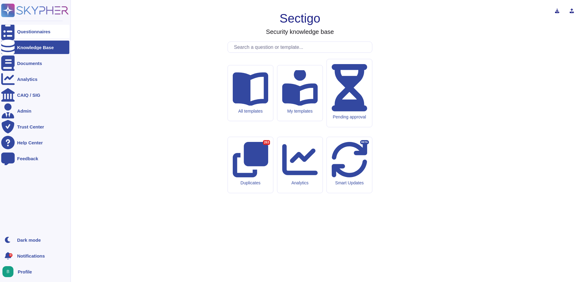
click at [26, 29] on div "Questionnaires" at bounding box center [35, 31] width 68 height 13
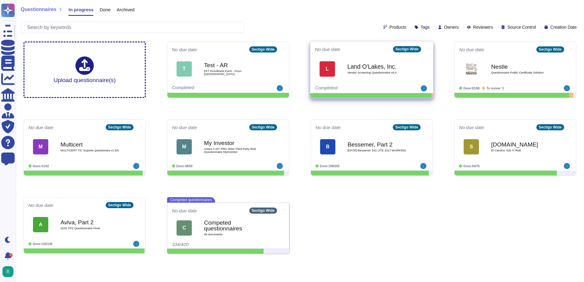
click at [372, 68] on b "Land O'Lakes, Inc." at bounding box center [378, 67] width 62 height 6
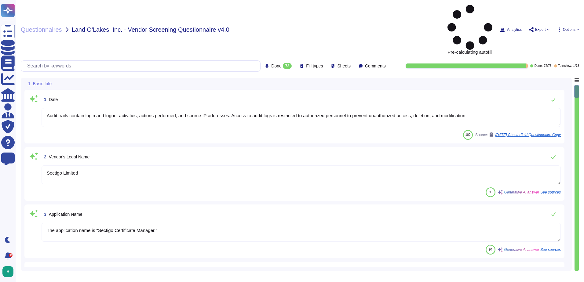
type textarea "Audit trails contain login and logout activities, actions performed, and source…"
type textarea "Sectigo Limited"
type textarea "The application name is "Sectigo Certificate Manager.""
type textarea "The current version of the SaaS software is 25.5.5."
type textarea "Sectigo offers a comprehensive range of digital identity solutions and certific…"
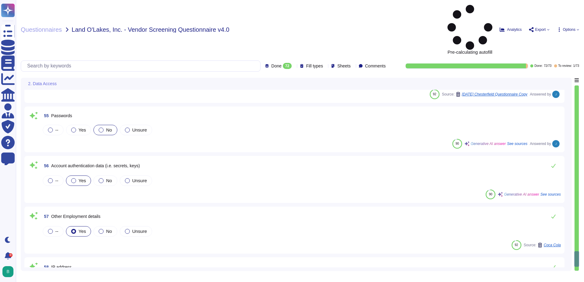
type textarea "Yes. Description/Explanation: Data may be accessed by or transferred to servers…"
type textarea "Sectigo implements a comprehensive security program that includes several key m…"
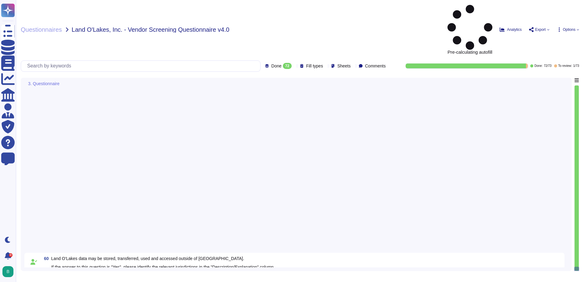
type textarea "Only development and production employees of the highest permission level may a…"
type textarea "Yes, we utilize encryption at rest. All customer data, including backups, is en…"
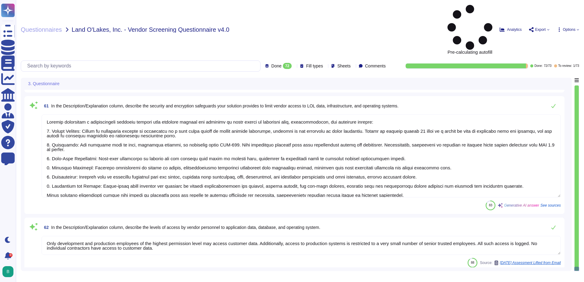
scroll to position [2873, 0]
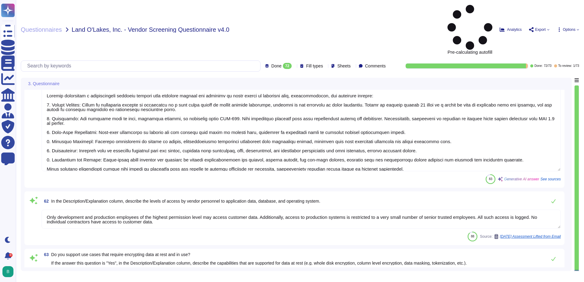
type textarea "For security purposes, we do not permit customers to perform their own audits o…"
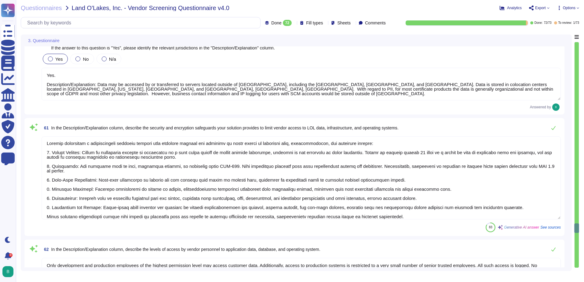
scroll to position [0, 0]
drag, startPoint x: 395, startPoint y: 213, endPoint x: 399, endPoint y: 212, distance: 4.0
click at [399, 212] on textarea at bounding box center [302, 178] width 520 height 83
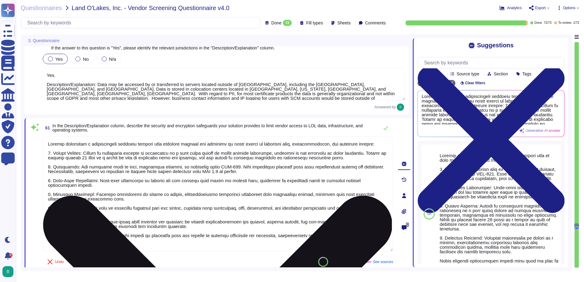
scroll to position [1, 0]
click at [139, 161] on textarea at bounding box center [218, 194] width 351 height 115
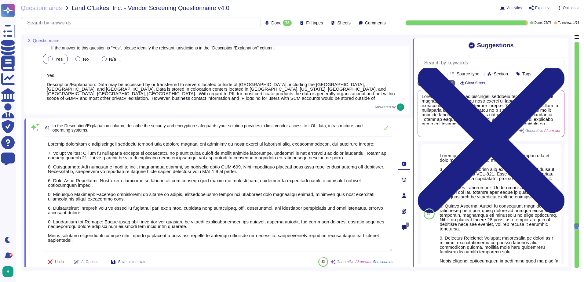
type textarea "Sectigo implements a comprehensive security program that includes several key m…"
click at [141, 104] on div "Answered by" at bounding box center [224, 107] width 364 height 7
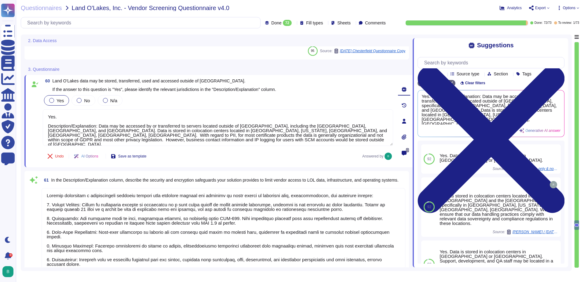
scroll to position [1, 0]
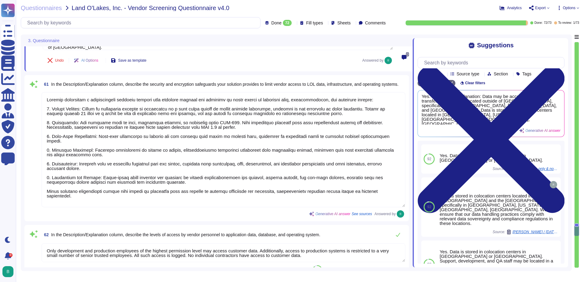
type textarea "For security purposes, we do not permit customers to perform their own audits o…"
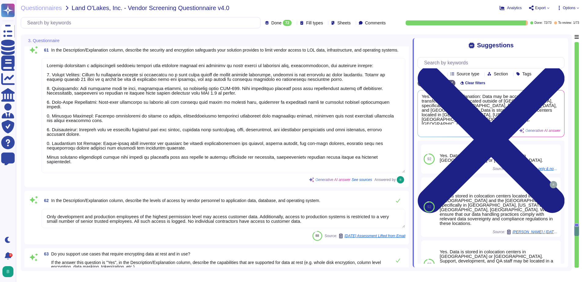
scroll to position [2873, 0]
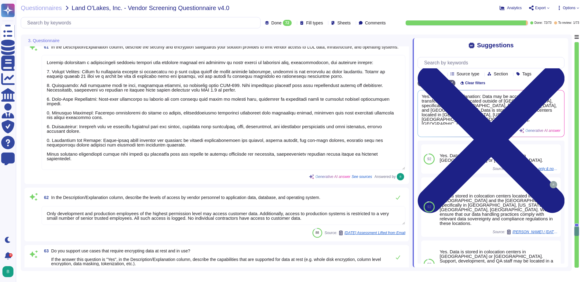
click at [310, 218] on textarea "Only development and production employees of the highest permission level may a…" at bounding box center [224, 215] width 364 height 19
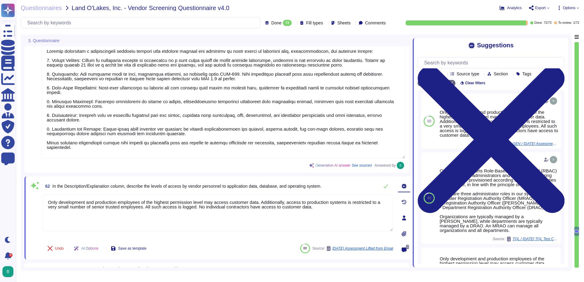
type textarea "Only development and production employees of the highest permission level may a…"
click at [178, 133] on textarea at bounding box center [224, 101] width 364 height 115
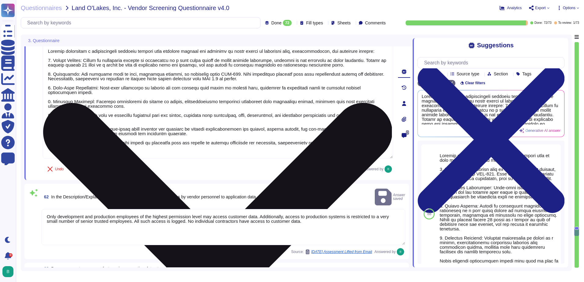
type textarea "For security purposes, we do not permit customers to perform their own audits o…"
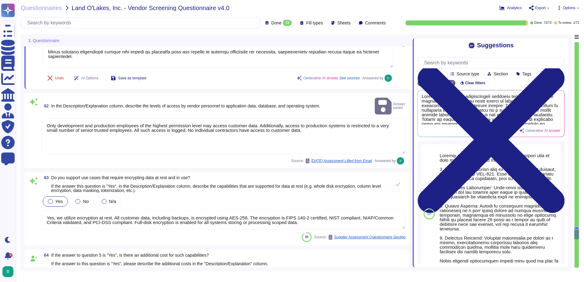
scroll to position [2995, 0]
type textarea "Yes, we engage a third-party security team to complete an annual penetration te…"
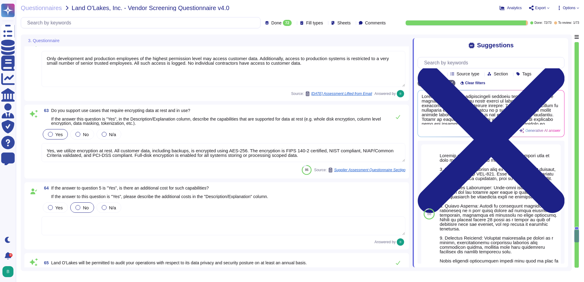
scroll to position [3056, 0]
type textarea "Yes, our SaaS solution supports single sign-on capabilities with the following …"
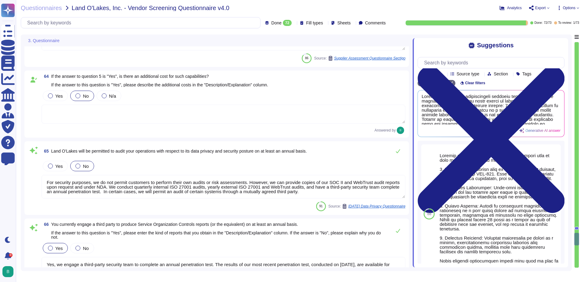
type textarea "You can discuss this with your enterprise sales representative."
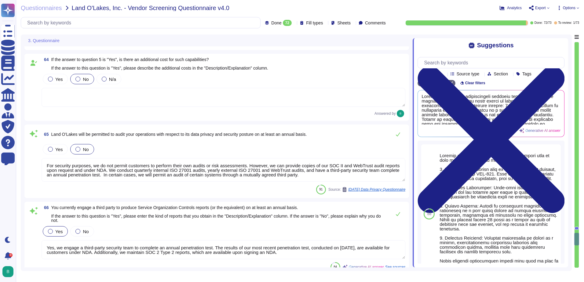
click at [332, 174] on textarea "For security purposes, we do not permit customers to perform their own audits o…" at bounding box center [224, 170] width 364 height 24
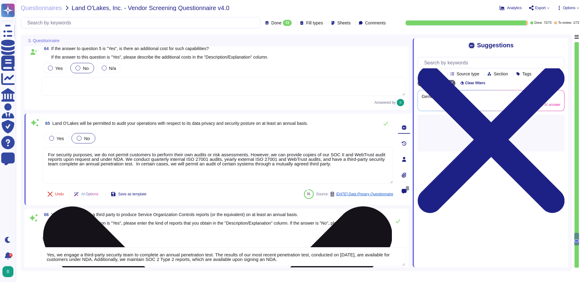
type textarea "You can discuss this with your enterprise sales representative."
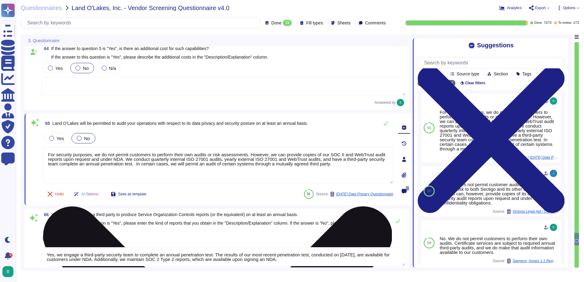
click at [338, 165] on textarea "For security purposes, we do not permit customers to perform their own audits o…" at bounding box center [218, 165] width 351 height 37
click at [101, 155] on textarea "For security purposes, we do not permit customers to perform their own audits o…" at bounding box center [218, 165] width 351 height 37
type textarea "For security purposes, we generally do not permit customers to perform their ow…"
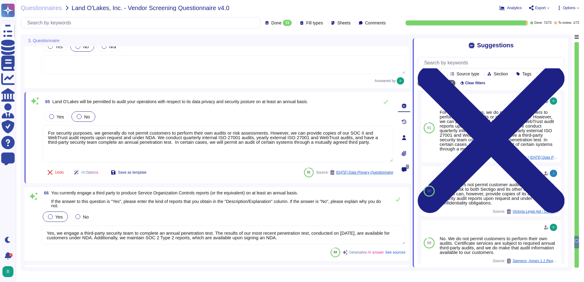
type textarea "Yes, Sectigo maintains cyber insurance coverage that includes protection agains…"
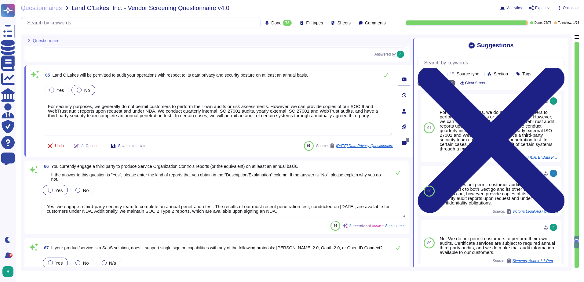
scroll to position [3209, 0]
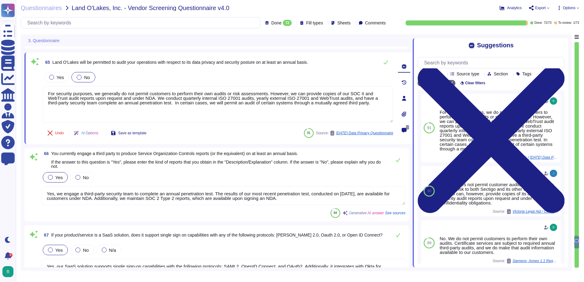
type textarea "For security purposes, we generally do not permit customers to perform their ow…"
click at [146, 197] on textarea "Yes, we engage a third-party security team to complete an annual penetration te…" at bounding box center [224, 195] width 364 height 19
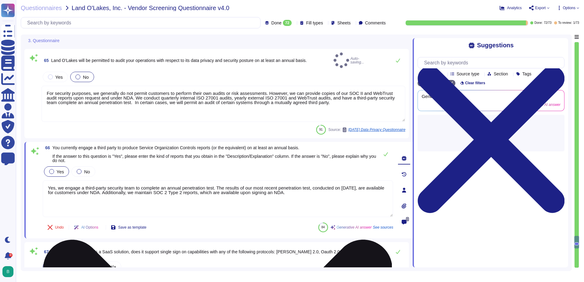
type textarea "Yes, Sectigo maintains cyber insurance coverage that includes protection agains…"
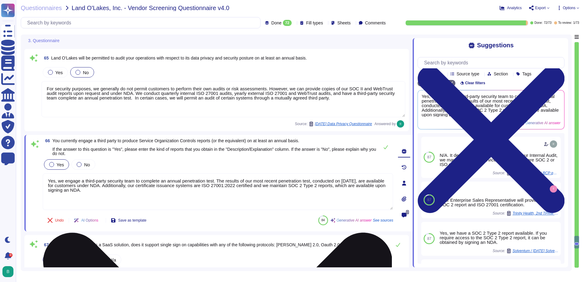
type textarea "Yes, we engage a third-party security team to complete an annual penetration te…"
click at [222, 214] on div "Undo AI Options Save as template" at bounding box center [218, 220] width 351 height 15
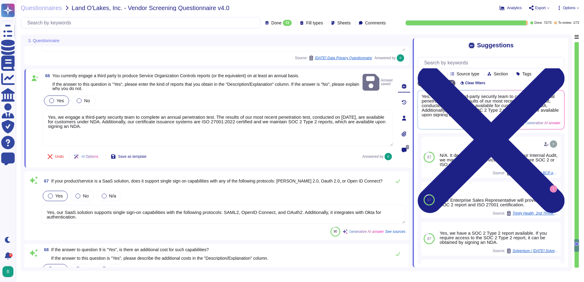
type textarea "Sectigo maintains insurance coverage for general liability and errors and omiss…"
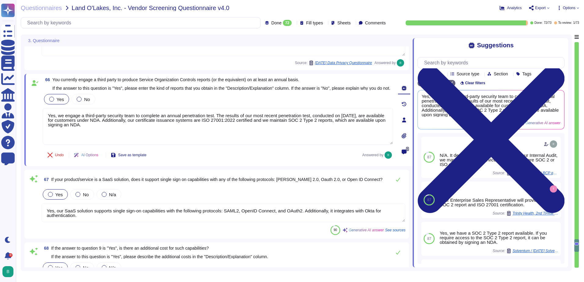
scroll to position [1, 0]
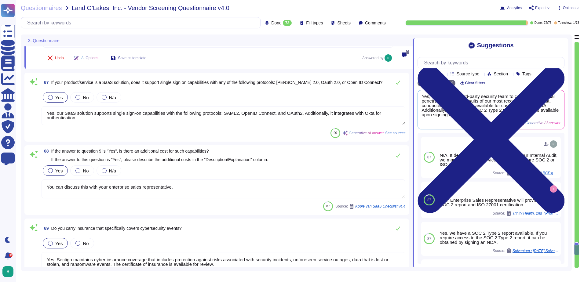
type textarea "We have appointed a data protection officer to be responsible for our privacy p…"
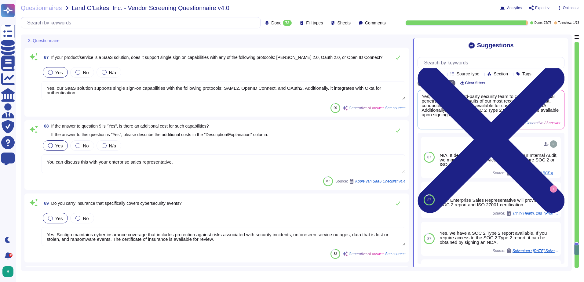
scroll to position [3392, 0]
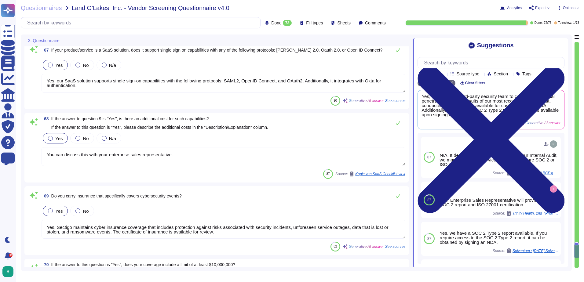
type textarea "Yes, we have a well-documented Disaster Recovery Plan in place. Description/Exp…"
click at [84, 141] on span "No" at bounding box center [86, 138] width 6 height 5
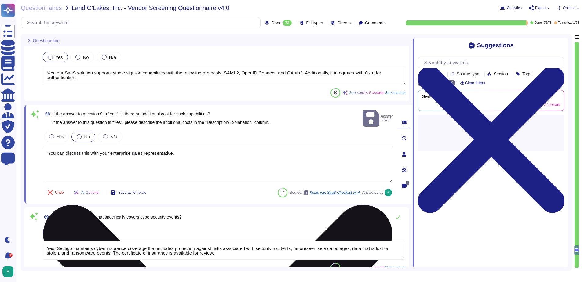
drag, startPoint x: 177, startPoint y: 145, endPoint x: 43, endPoint y: 149, distance: 134.2
click at [43, 149] on textarea "You can discuss this with your enterprise sales representative." at bounding box center [218, 164] width 351 height 37
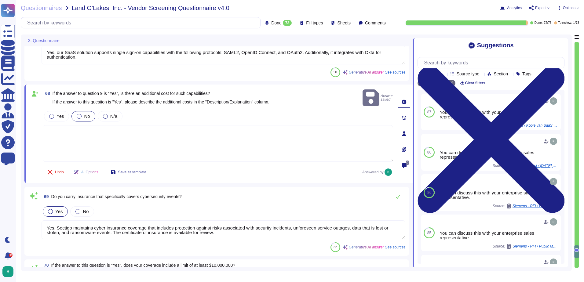
type textarea "Yes, we have a well-documented Disaster Recovery Plan in place. Description/Exp…"
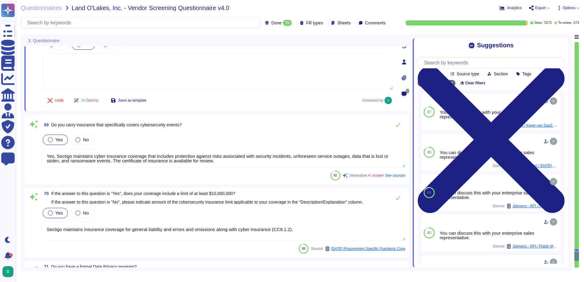
scroll to position [3484, 0]
type textarea "Our standard SLA for notification in the event of a breach depends on the natur…"
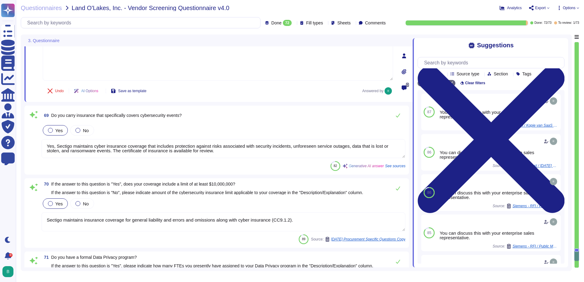
scroll to position [0, 0]
drag, startPoint x: 220, startPoint y: 153, endPoint x: 41, endPoint y: 144, distance: 179.3
click at [41, 144] on div "69 Do you carry insurance that specifically covers cybersecurity events? Yes No…" at bounding box center [216, 140] width 377 height 62
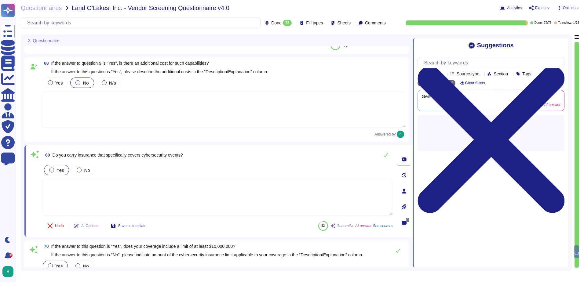
type textarea "For security purposes, we generally do not permit customers to perform their ow…"
type textarea "Yes, we have a well-documented Disaster Recovery Plan in place. Description/Exp…"
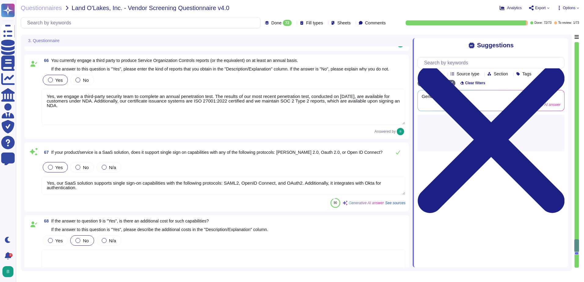
type textarea "Yes, we utilize encryption at rest. All customer data, including backups, is en…"
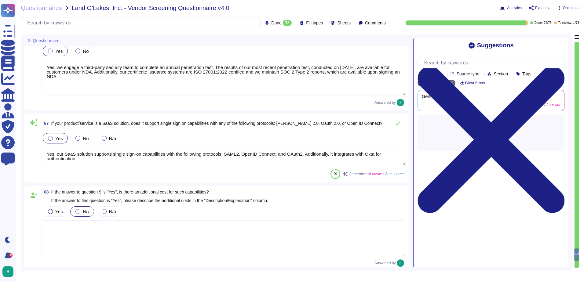
scroll to position [3472, 0]
type textarea "Sectigo maintains insurance coverage for general liability and errors and omiss…"
type textarea "We have appointed a data protection officer to be responsible for our privacy p…"
type textarea "Yes, we have a well-documented Disaster Recovery Plan in place. Description/Exp…"
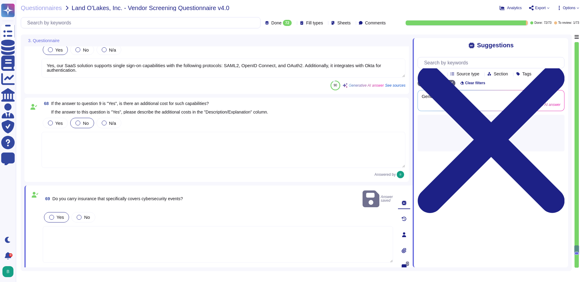
type textarea "For security purposes, we generally do not permit customers to perform their ow…"
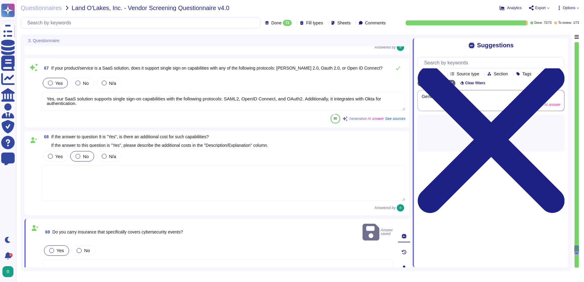
scroll to position [3350, 0]
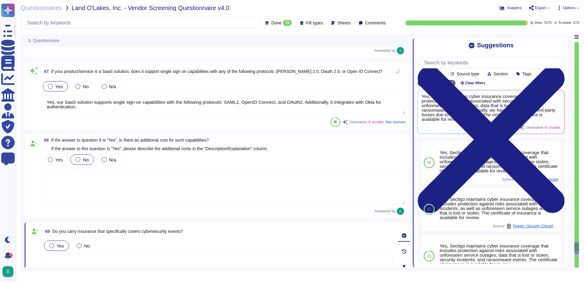
drag, startPoint x: 80, startPoint y: 109, endPoint x: 39, endPoint y: 103, distance: 41.4
click at [39, 103] on div "67 If your product/service is a SaaS solution, does it support single sign on c…" at bounding box center [216, 96] width 377 height 62
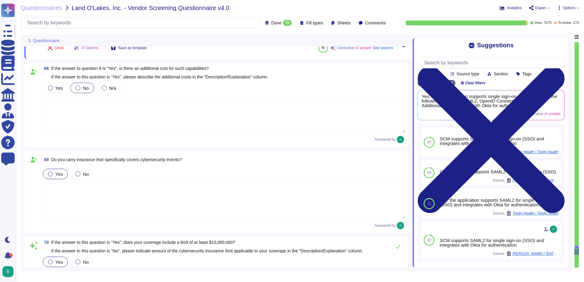
type textarea "Yes, we have a well-documented Disaster Recovery Plan in place. Description/Exp…"
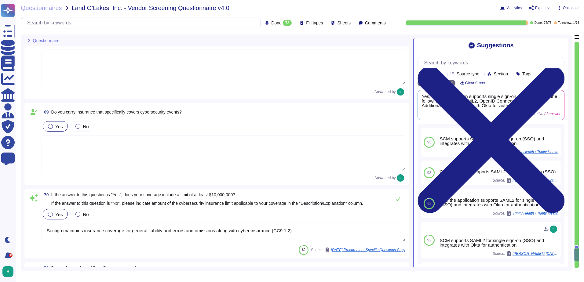
type textarea "Our standard SLA for notification in the event of a breach depends on the natur…"
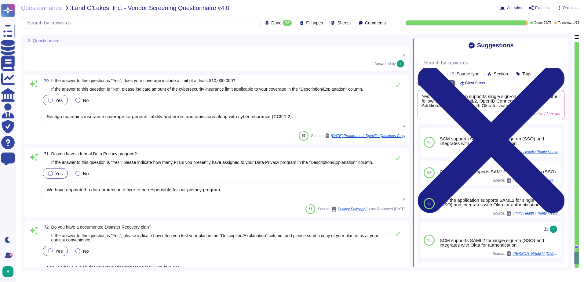
scroll to position [3595, 0]
drag, startPoint x: 292, startPoint y: 116, endPoint x: 25, endPoint y: 125, distance: 267.3
click at [25, 125] on div "70 If the answer to this question is "Yes", does your coverage include a limit …" at bounding box center [216, 110] width 385 height 70
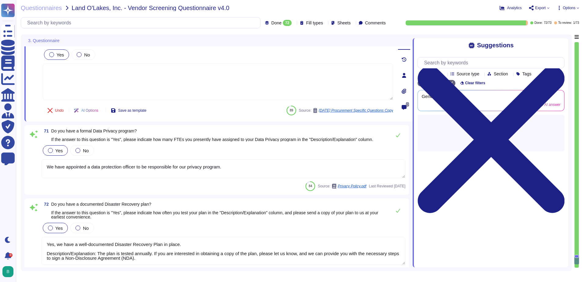
scroll to position [3656, 0]
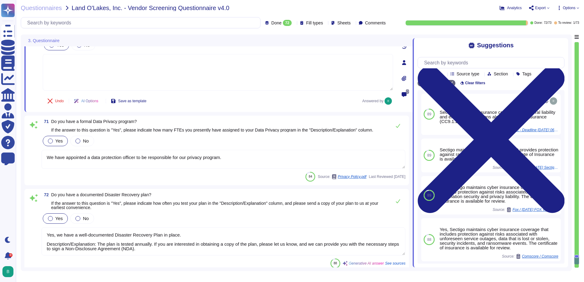
click at [235, 153] on textarea "We have appointed a data protection officer to be responsible for our privacy p…" at bounding box center [224, 159] width 364 height 19
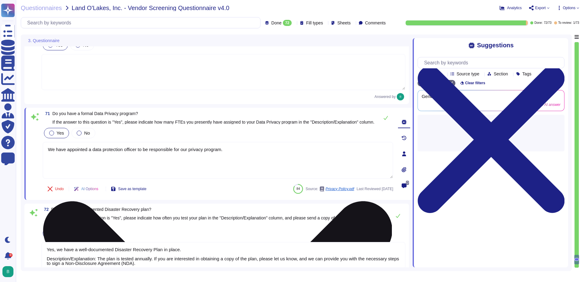
click at [203, 164] on textarea "We have appointed a data protection officer to be responsible for our privacy p…" at bounding box center [218, 160] width 351 height 37
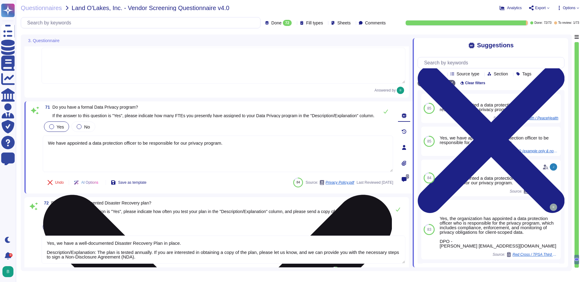
drag, startPoint x: 240, startPoint y: 150, endPoint x: 45, endPoint y: 152, distance: 195.0
click at [45, 152] on textarea "We have appointed a data protection officer to be responsible for our privacy p…" at bounding box center [218, 154] width 351 height 37
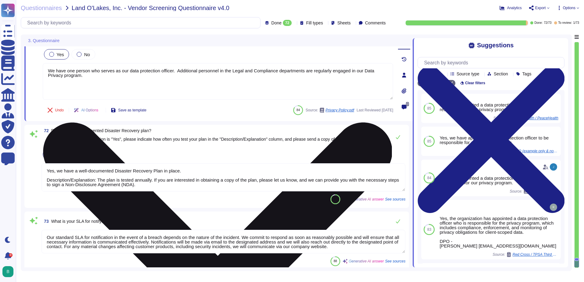
scroll to position [3731, 0]
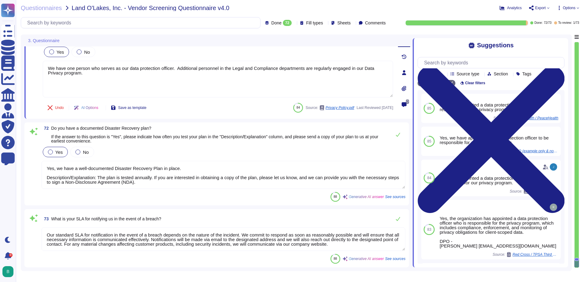
type textarea "We have one person who serves as our data protection officer. Additional person…"
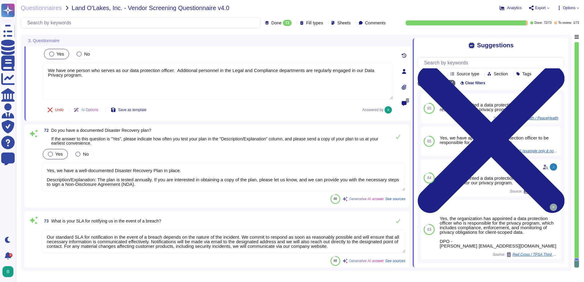
drag, startPoint x: 155, startPoint y: 183, endPoint x: 51, endPoint y: 180, distance: 104.6
click at [51, 180] on textarea "Yes, we have a well-documented Disaster Recovery Plan in place. Description/Exp…" at bounding box center [224, 177] width 364 height 28
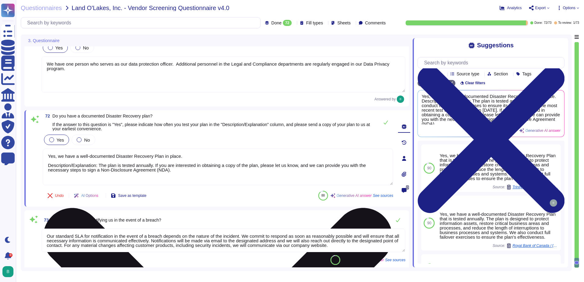
click at [197, 157] on textarea "Yes, we have a well-documented Disaster Recovery Plan in place. Description/Exp…" at bounding box center [218, 167] width 351 height 37
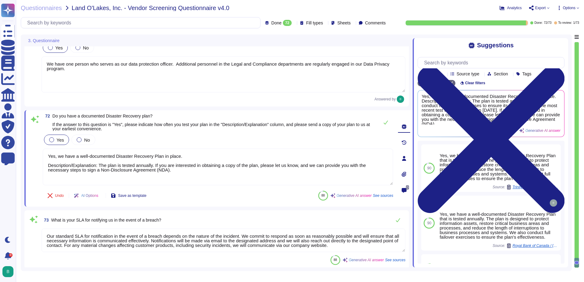
drag, startPoint x: 158, startPoint y: 169, endPoint x: 41, endPoint y: 166, distance: 116.8
click at [41, 166] on div "72 Do you have a documented Disaster Recovery plan? If the answer to this quest…" at bounding box center [211, 158] width 364 height 89
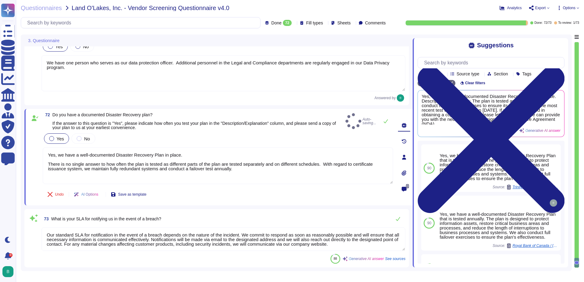
type textarea "Yes, we have a well-documented Disaster Recovery Plan in place. There is no sin…"
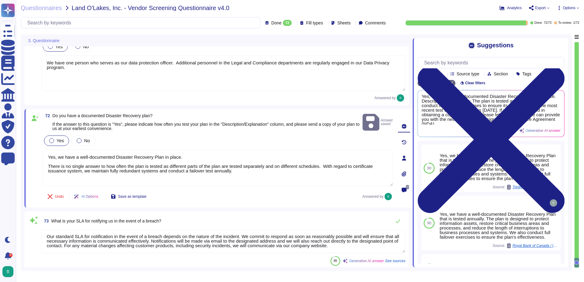
drag, startPoint x: 159, startPoint y: 237, endPoint x: 352, endPoint y: 245, distance: 192.7
click at [352, 245] on textarea "Our standard SLA for notification in the event of a breach depends on the natur…" at bounding box center [224, 242] width 364 height 24
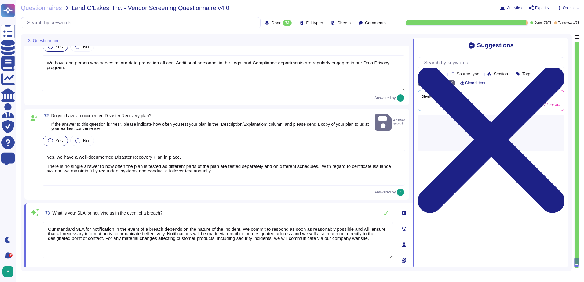
scroll to position [0, 0]
click at [352, 245] on textarea "Our standard SLA for notification in the event of a breach depends on the natur…" at bounding box center [218, 240] width 351 height 37
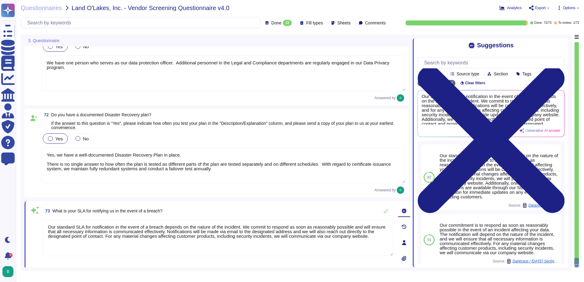
drag, startPoint x: 169, startPoint y: 233, endPoint x: 385, endPoint y: 243, distance: 215.7
click at [385, 243] on textarea "Our standard SLA for notification in the event of a breach depends on the natur…" at bounding box center [218, 238] width 351 height 37
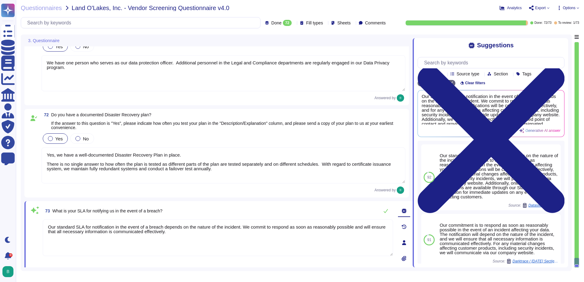
click at [241, 228] on textarea "Our standard SLA for notification in the event of a breach depends on the natur…" at bounding box center [218, 238] width 351 height 37
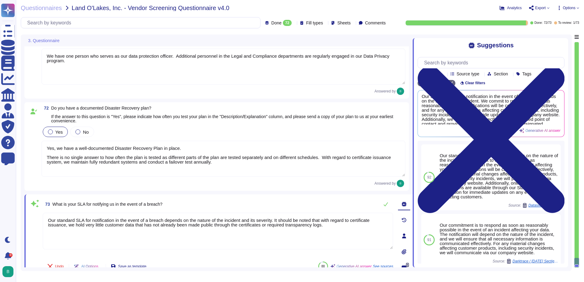
scroll to position [3749, 0]
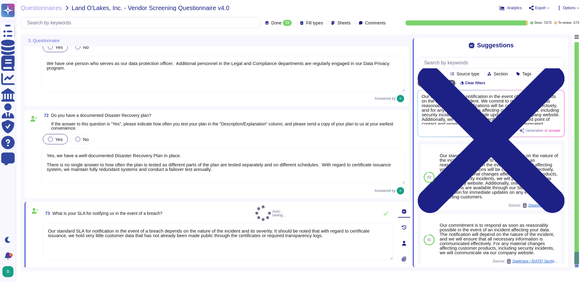
type textarea "Our standard SLA for notification in the event of a breach depends on the natur…"
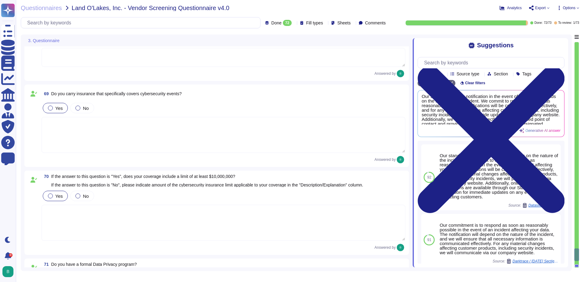
type textarea "Yes, we engage a third-party security team to complete an annual penetration te…"
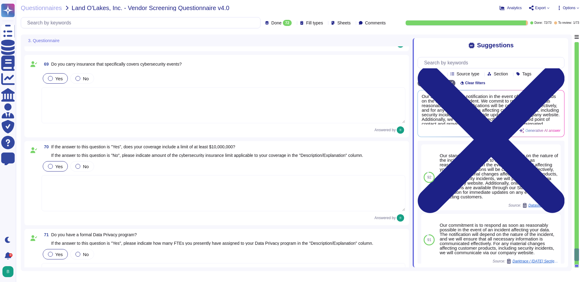
type textarea "Our standard SLA for notification in the event of a breach depends on the natur…"
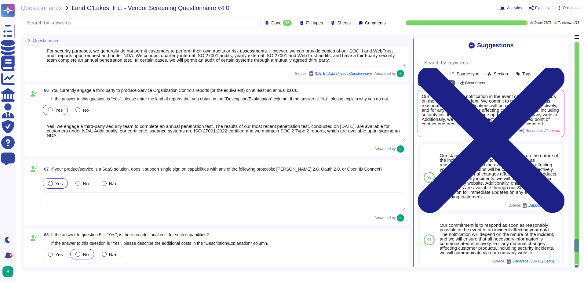
type textarea "Yes, we utilize encryption at rest. All customer data, including backups, is en…"
type textarea "For security purposes, we generally do not permit customers to perform their ow…"
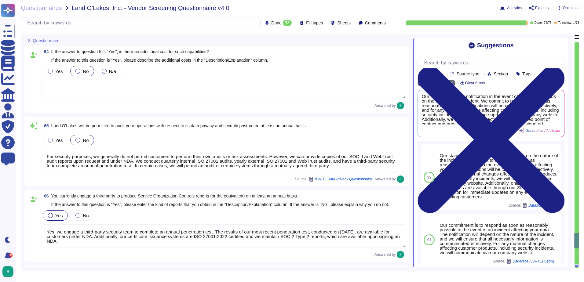
type textarea "Only development and production employees of the highest permission level may a…"
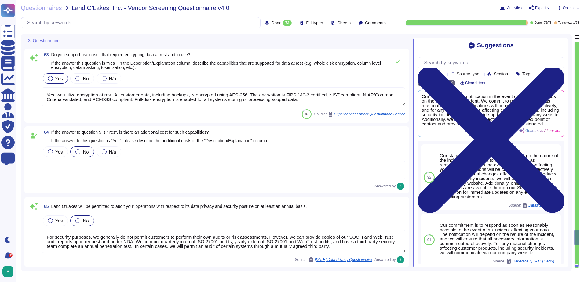
type textarea "Sectigo implements a comprehensive security program that includes several key m…"
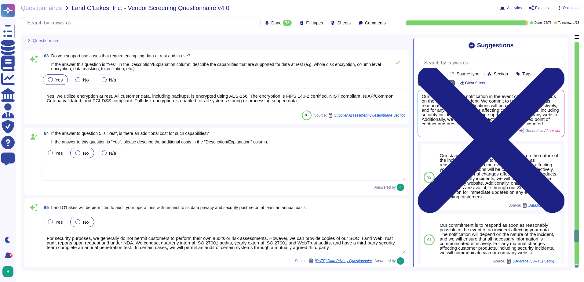
click at [209, 87] on div "Yes No N/a Yes, we utilize encryption at rest. All customer data, including bac…" at bounding box center [224, 90] width 364 height 35
